Goal: Task Accomplishment & Management: Use online tool/utility

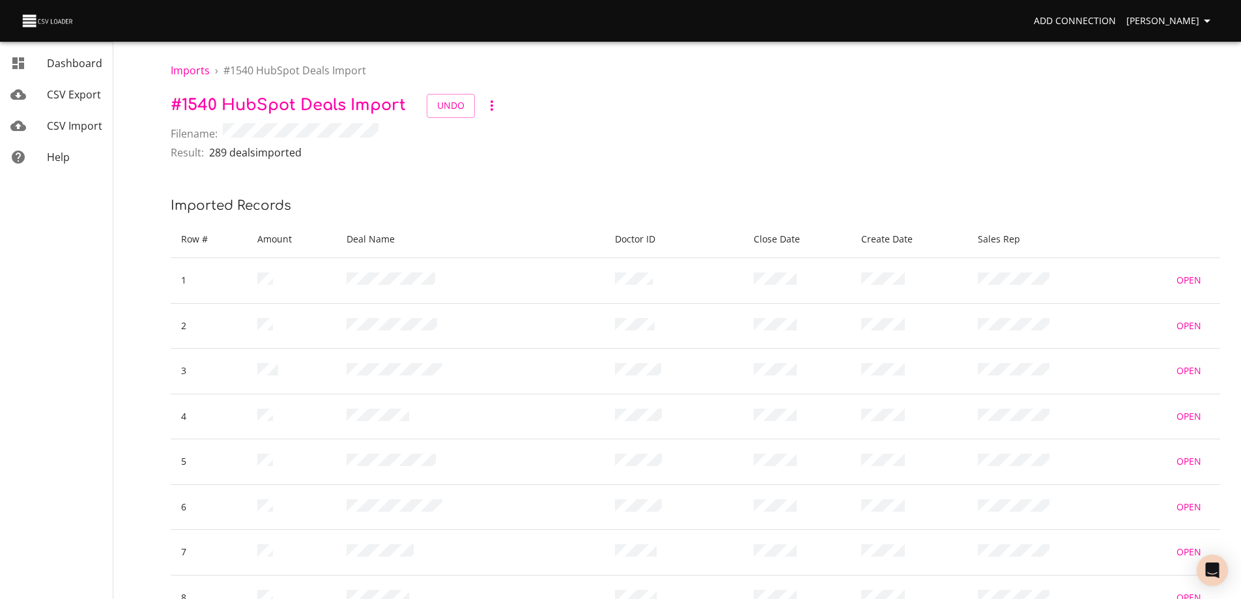
click at [63, 122] on span "CSV Import" at bounding box center [74, 126] width 55 height 14
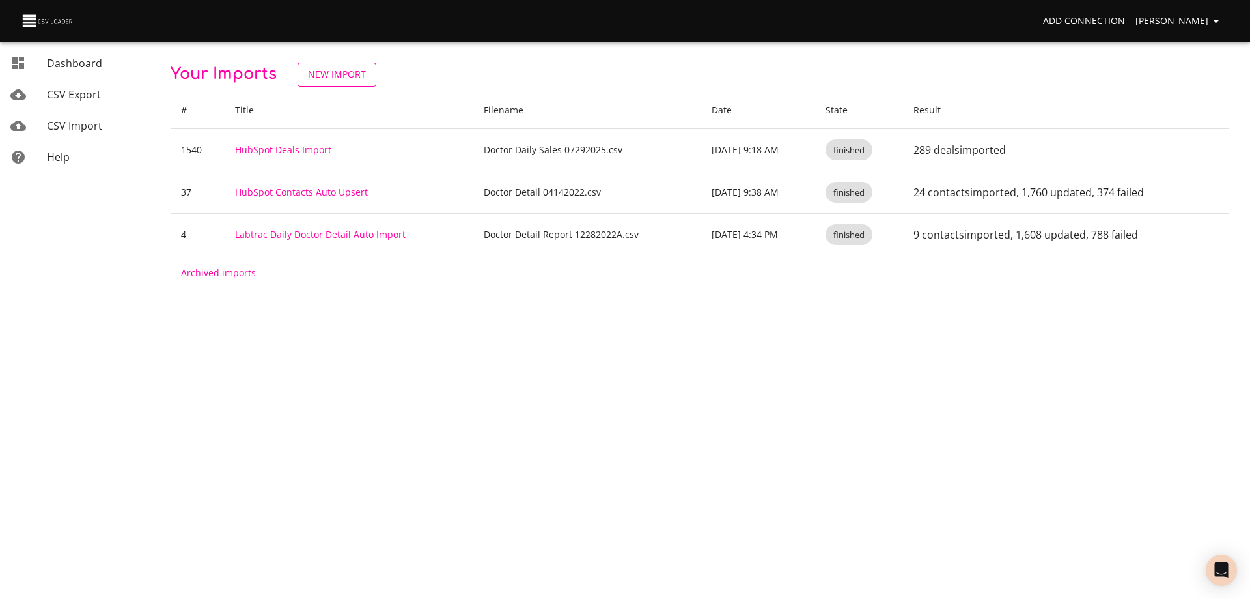
click at [356, 74] on span "New Import" at bounding box center [337, 74] width 58 height 16
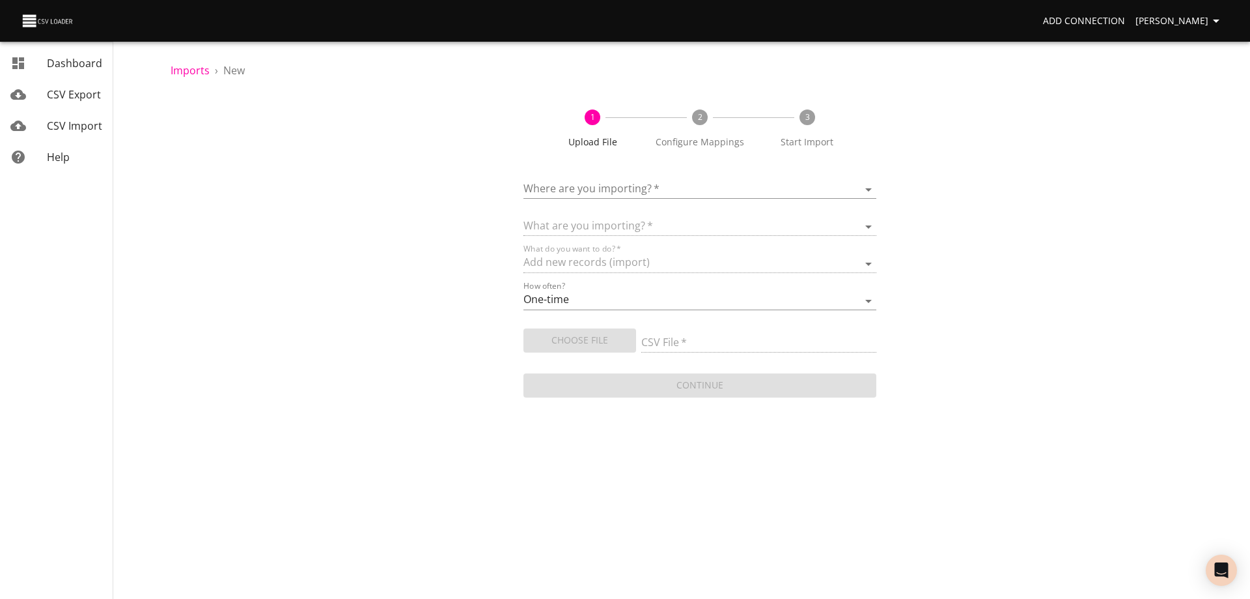
click at [718, 184] on body "Add Connection [PERSON_NAME] Dashboard CSV Export CSV Import Help Imports › New…" at bounding box center [625, 299] width 1250 height 599
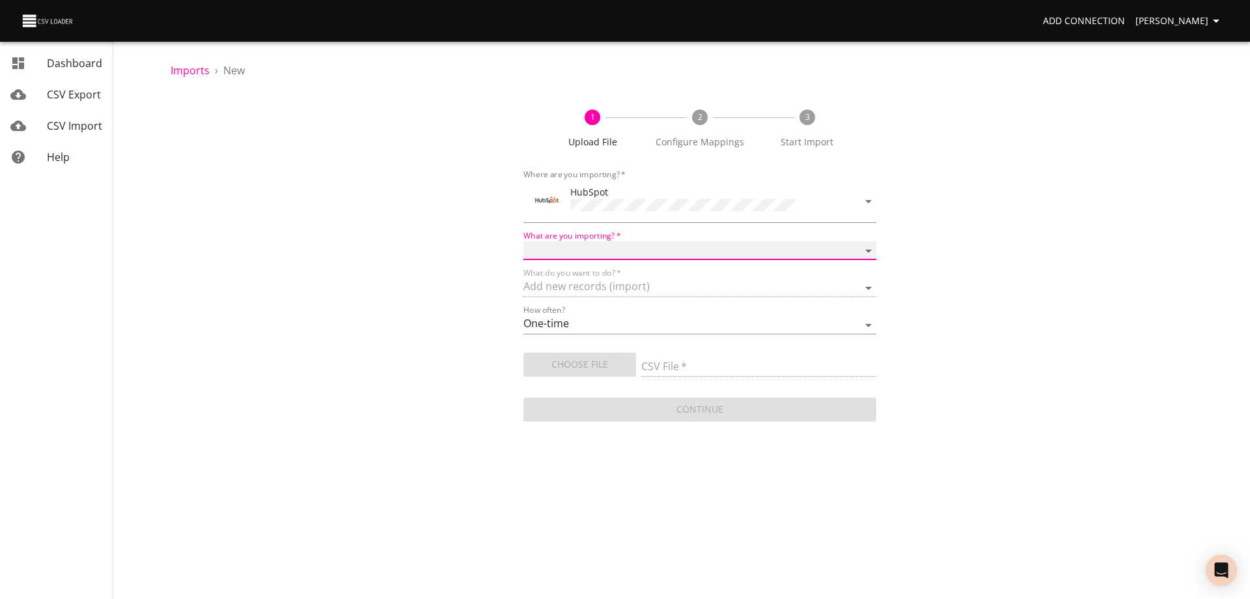
click at [689, 244] on select "Calls Companies Contacts Deals Emails Line items Meetings Notes Products Tasks …" at bounding box center [700, 250] width 353 height 19
select select "deals"
click at [524, 241] on select "Calls Companies Contacts Deals Emails Line items Meetings Notes Products Tasks …" at bounding box center [700, 250] width 353 height 19
click at [588, 362] on span "Choose File" at bounding box center [580, 364] width 92 height 16
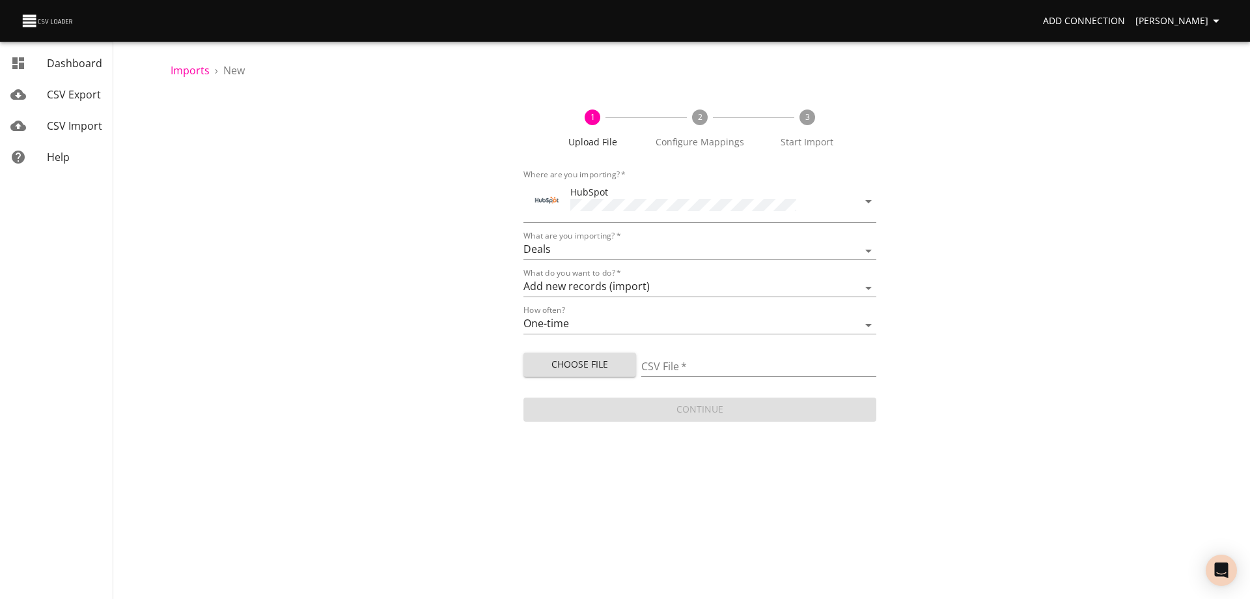
type input "Doctor Daily Sales 08012025.csv"
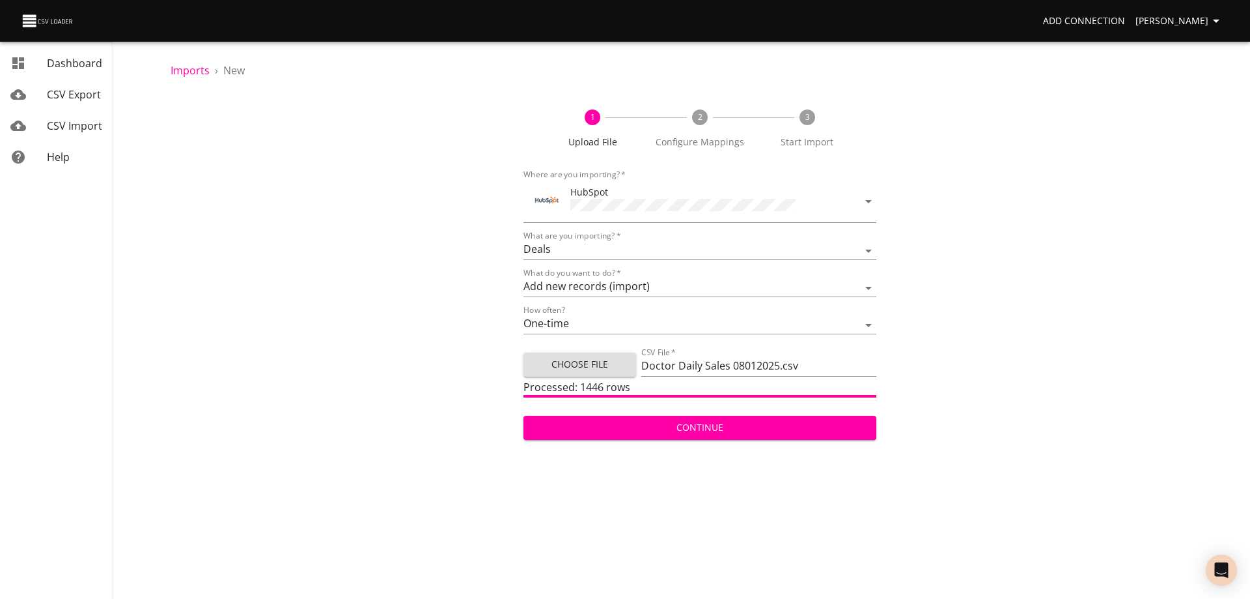
click at [723, 423] on span "Continue" at bounding box center [700, 427] width 332 height 16
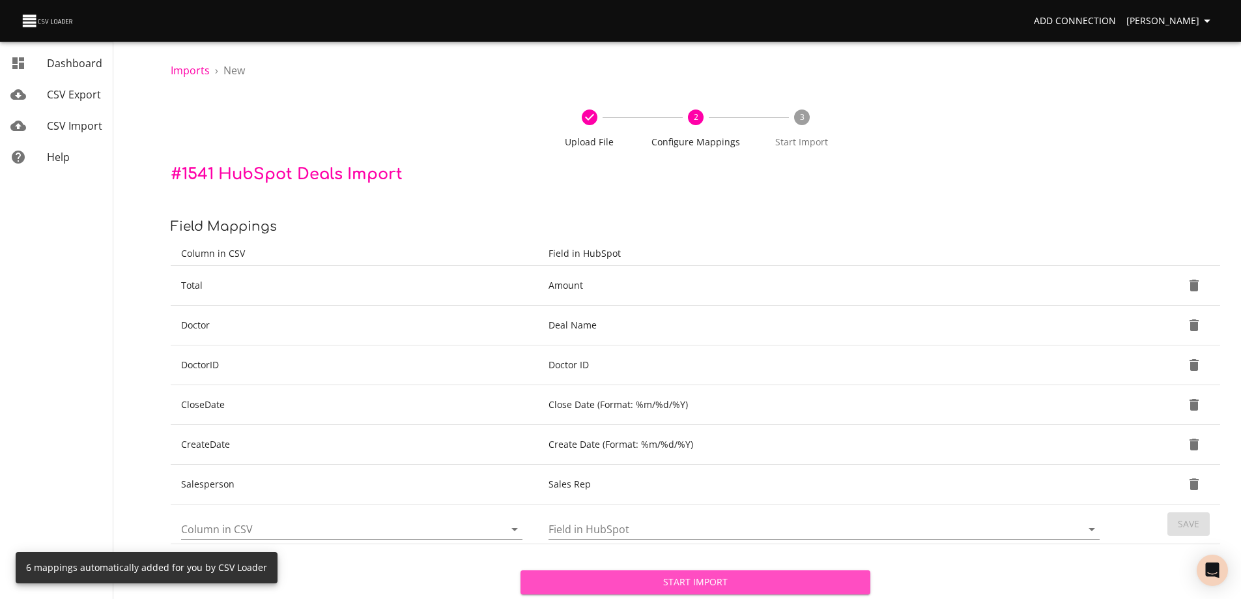
click at [726, 583] on span "Start Import" at bounding box center [695, 582] width 329 height 16
